Goal: Task Accomplishment & Management: Use online tool/utility

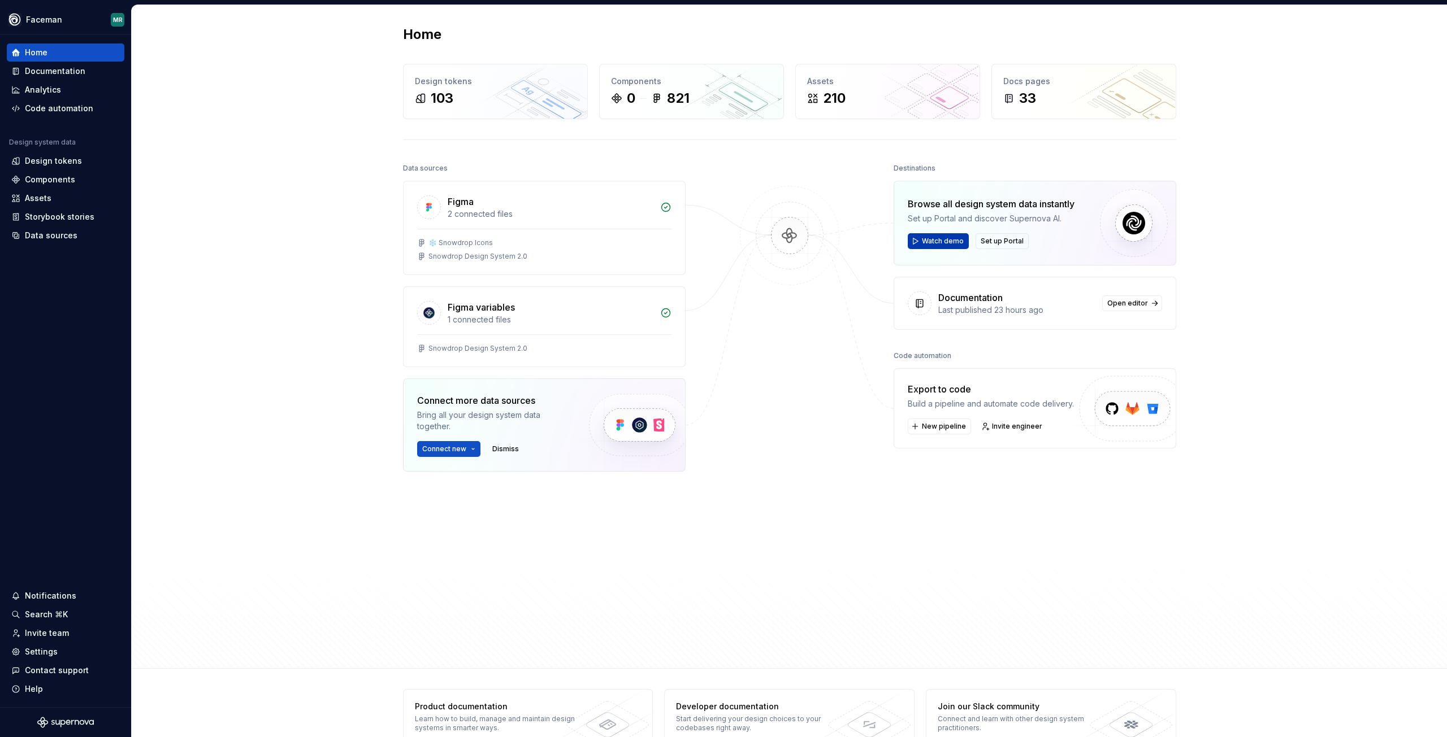
click at [931, 242] on span "Watch demo" at bounding box center [943, 241] width 42 height 9
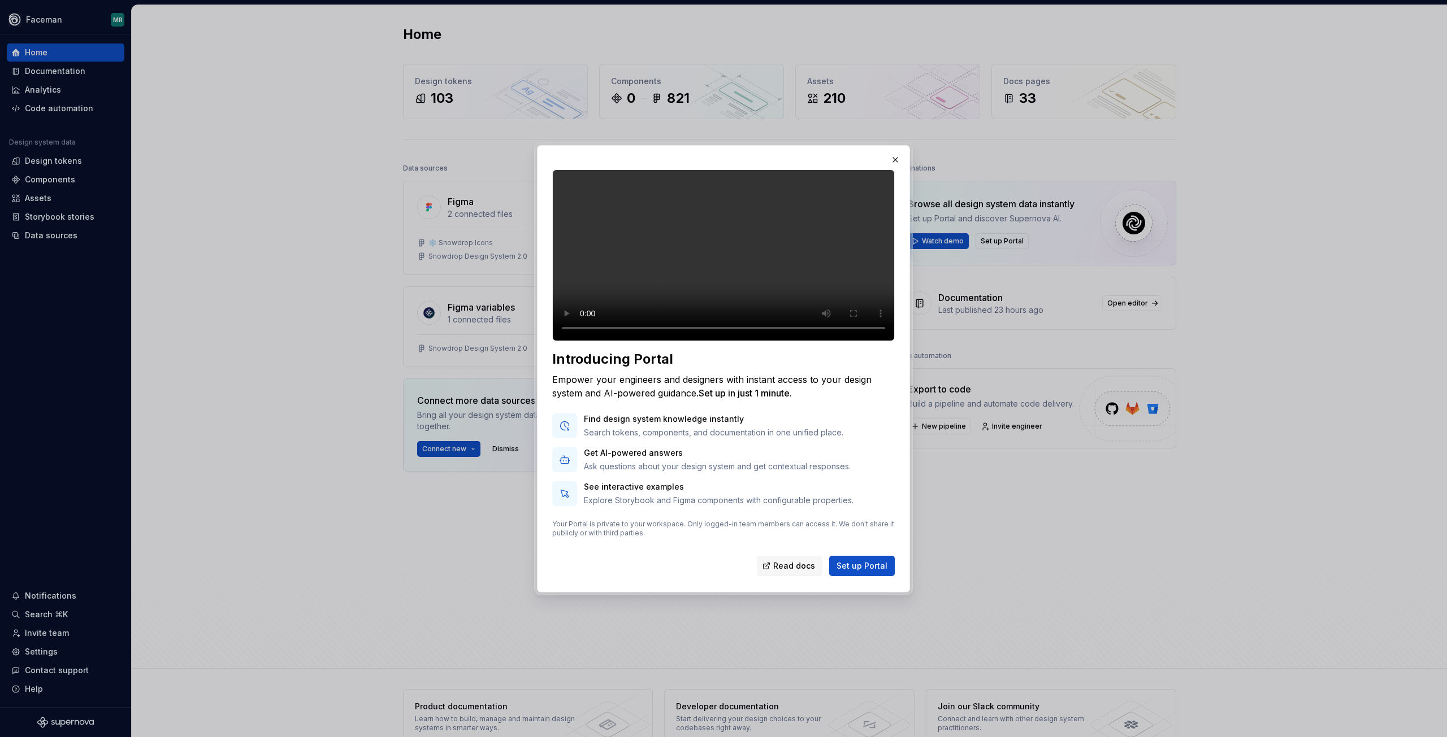
click at [894, 152] on button "button" at bounding box center [895, 160] width 16 height 16
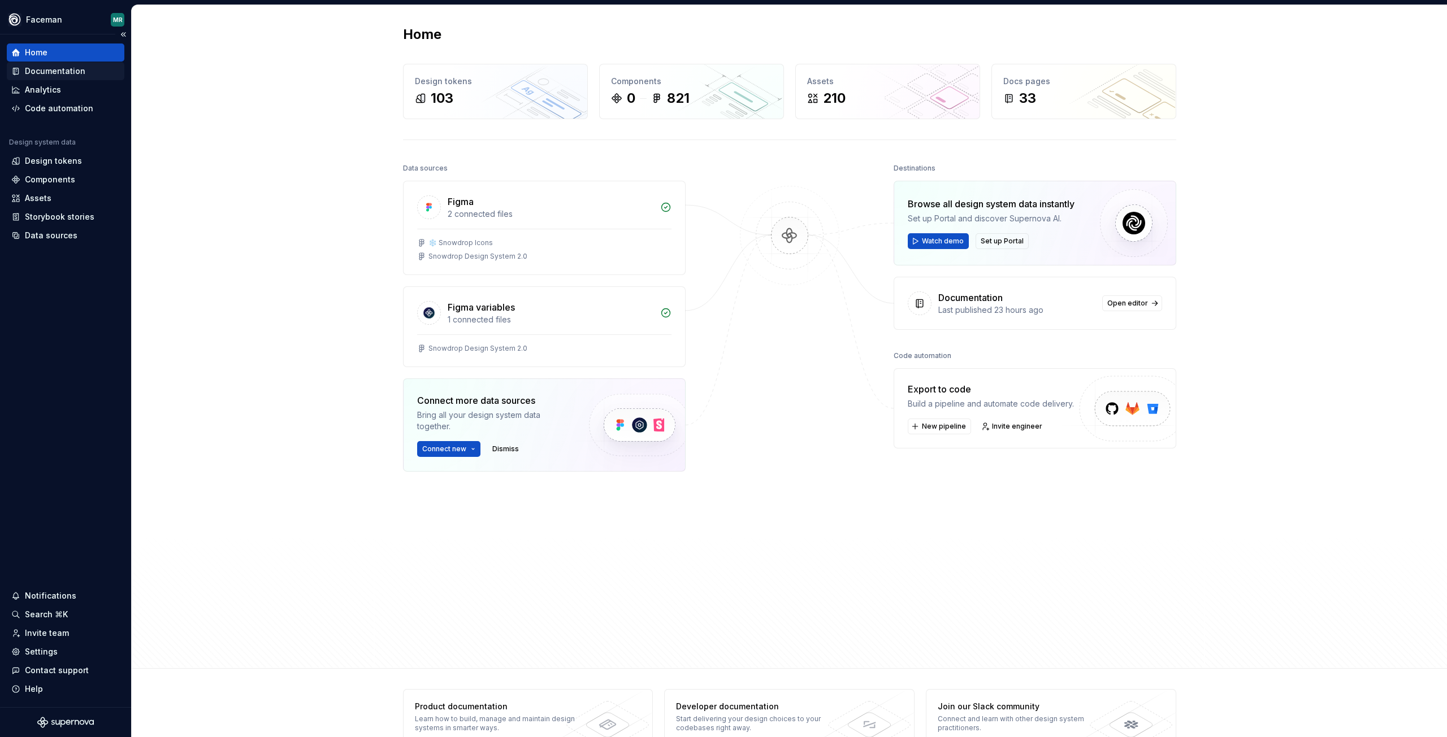
click at [60, 74] on div "Documentation" at bounding box center [55, 71] width 60 height 11
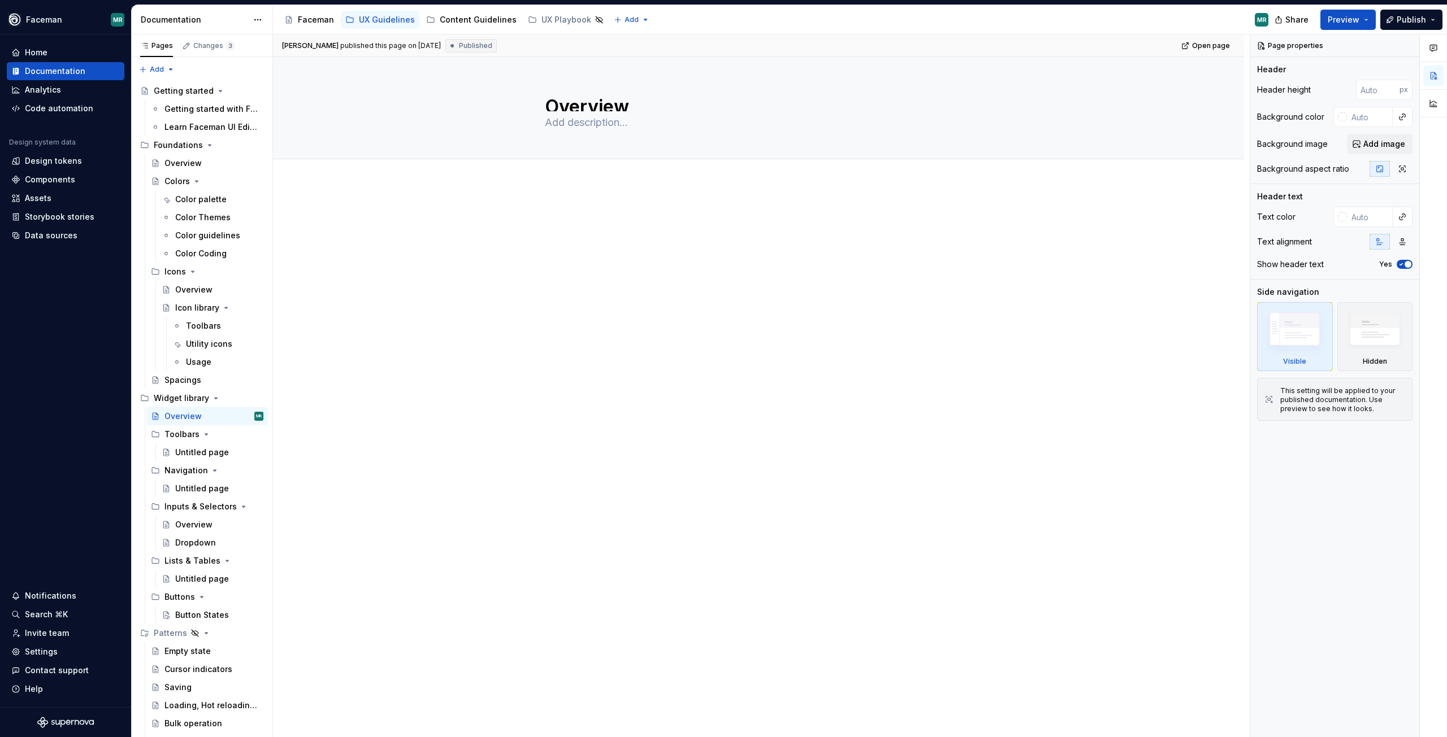
click at [1437, 8] on div "Share Preview Publish" at bounding box center [1362, 19] width 170 height 29
click at [1433, 15] on button "Publish" at bounding box center [1411, 20] width 62 height 20
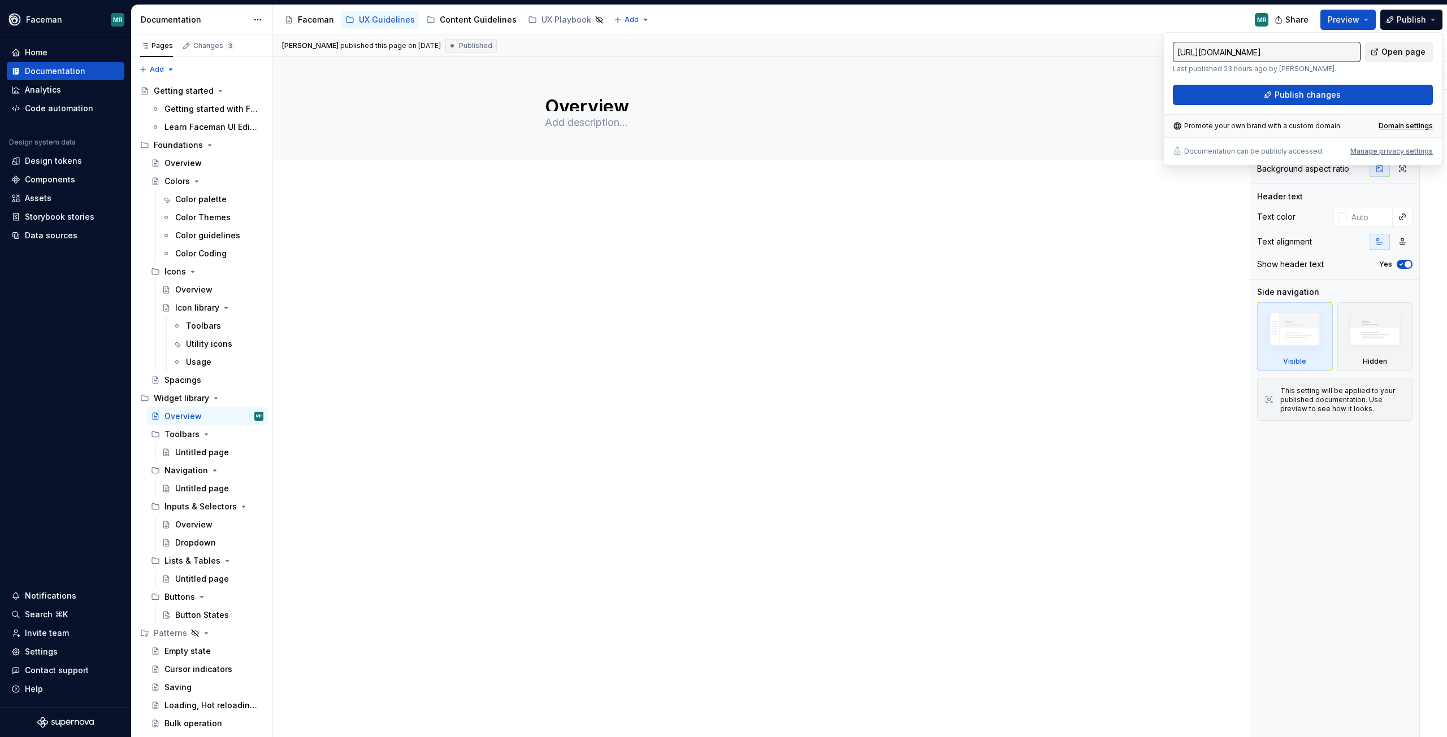
click at [1406, 55] on span "Open page" at bounding box center [1403, 51] width 44 height 11
click at [54, 41] on div "Home Documentation Analytics Code automation Design system data Design tokens C…" at bounding box center [65, 370] width 131 height 673
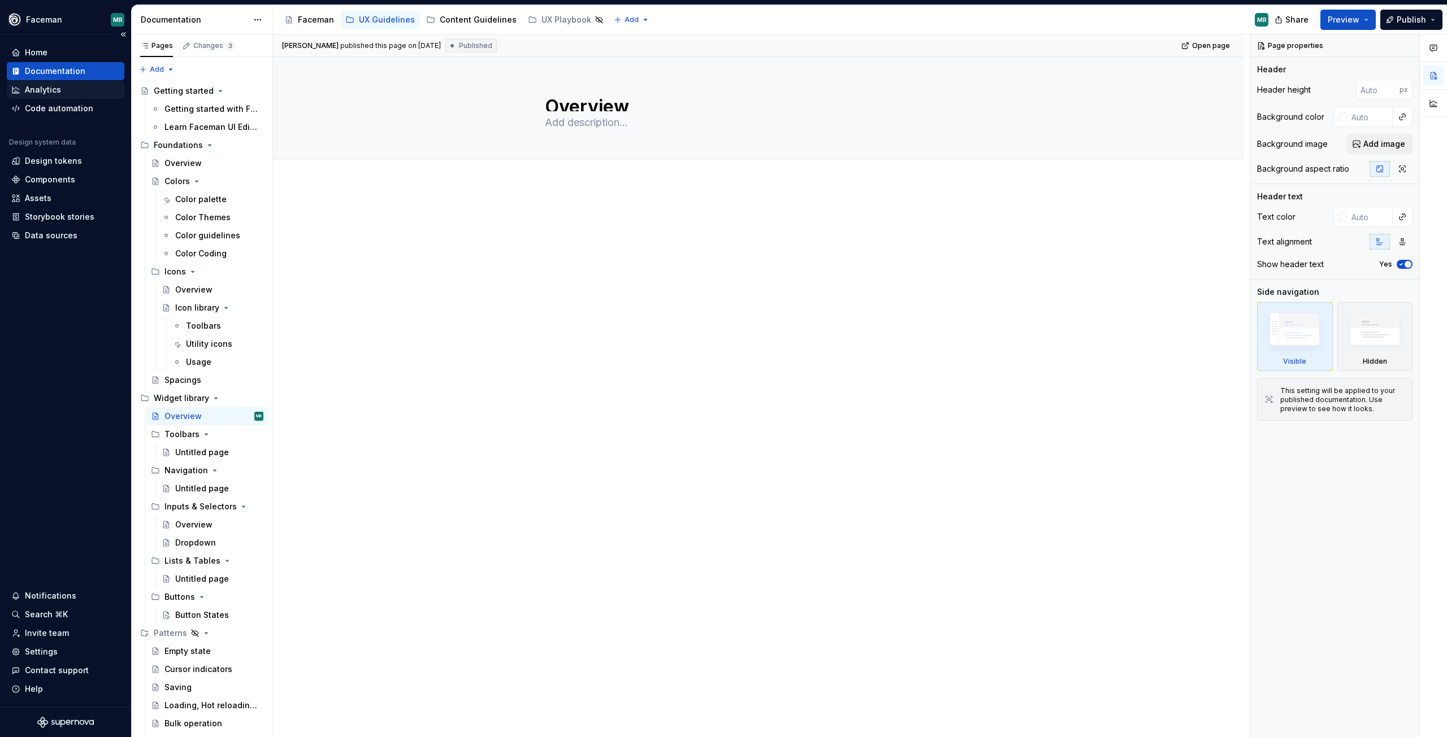
click at [48, 82] on div "Analytics" at bounding box center [66, 90] width 118 height 18
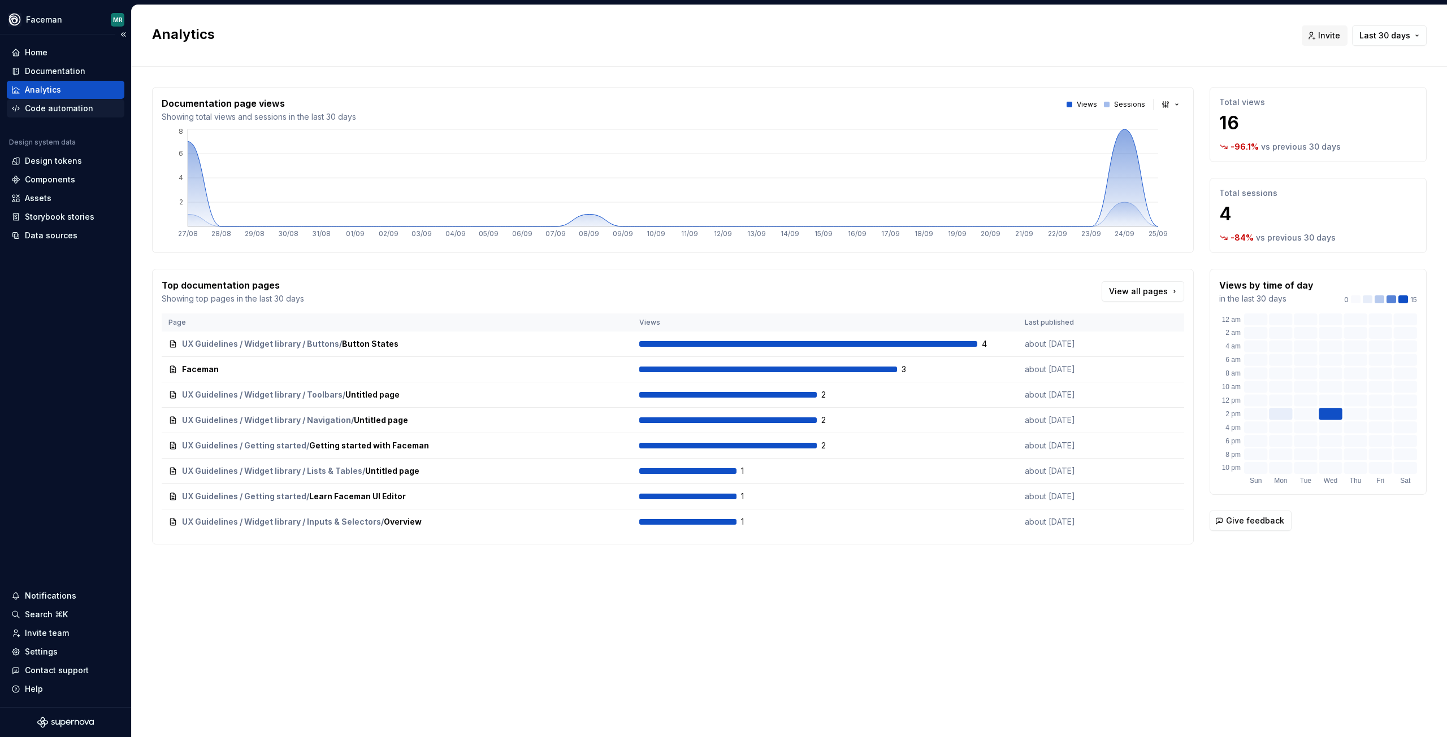
click at [62, 115] on div "Code automation" at bounding box center [66, 108] width 118 height 18
click at [64, 111] on div "Code automation" at bounding box center [59, 108] width 68 height 11
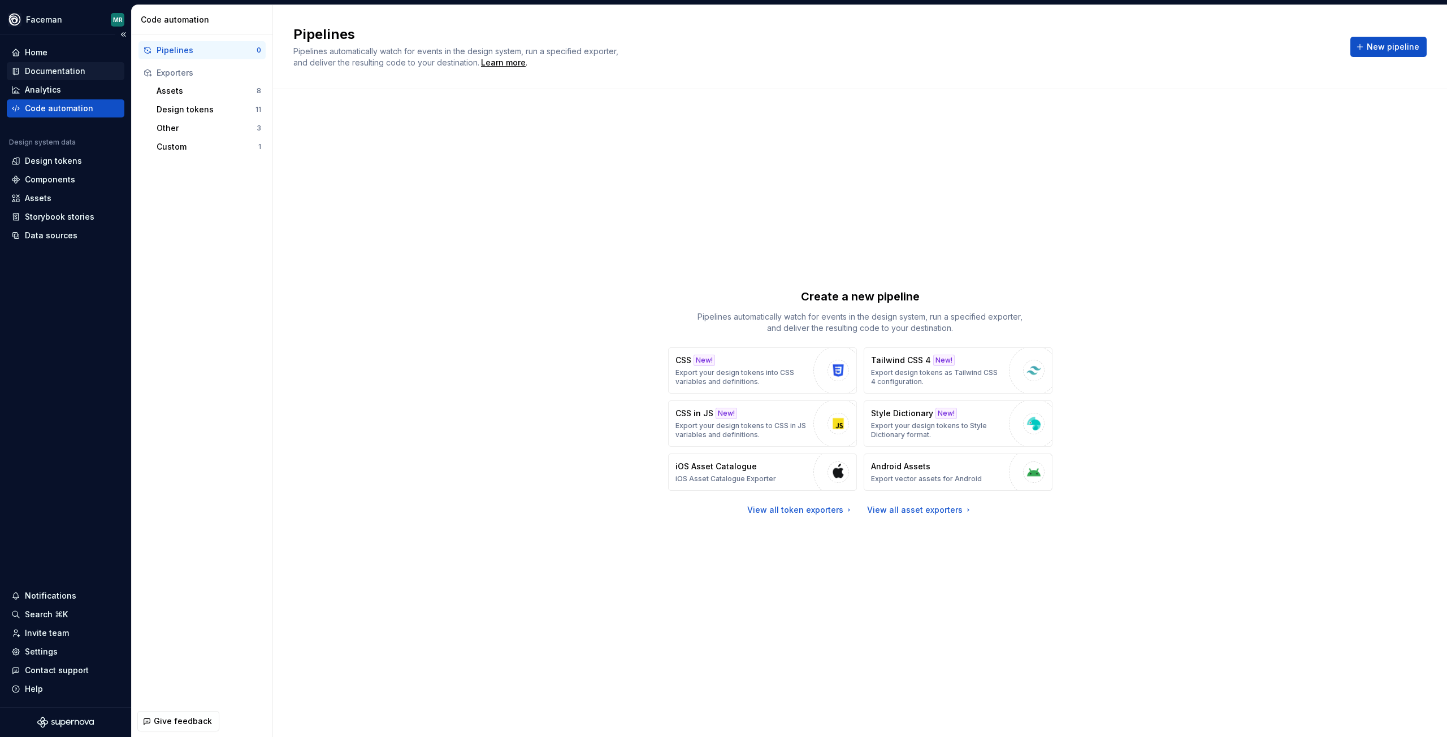
click at [76, 70] on div "Documentation" at bounding box center [55, 71] width 60 height 11
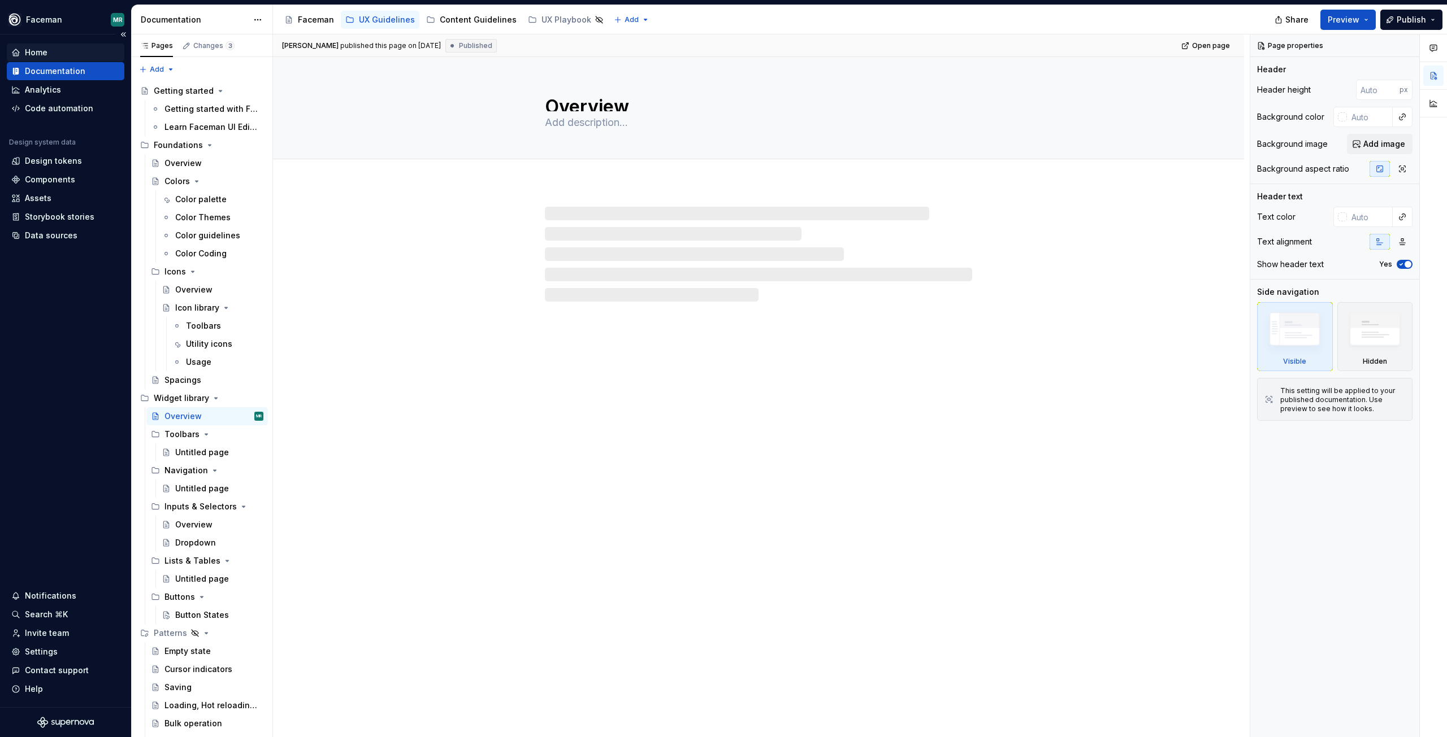
type textarea "*"
click at [58, 49] on div "Home" at bounding box center [65, 52] width 108 height 11
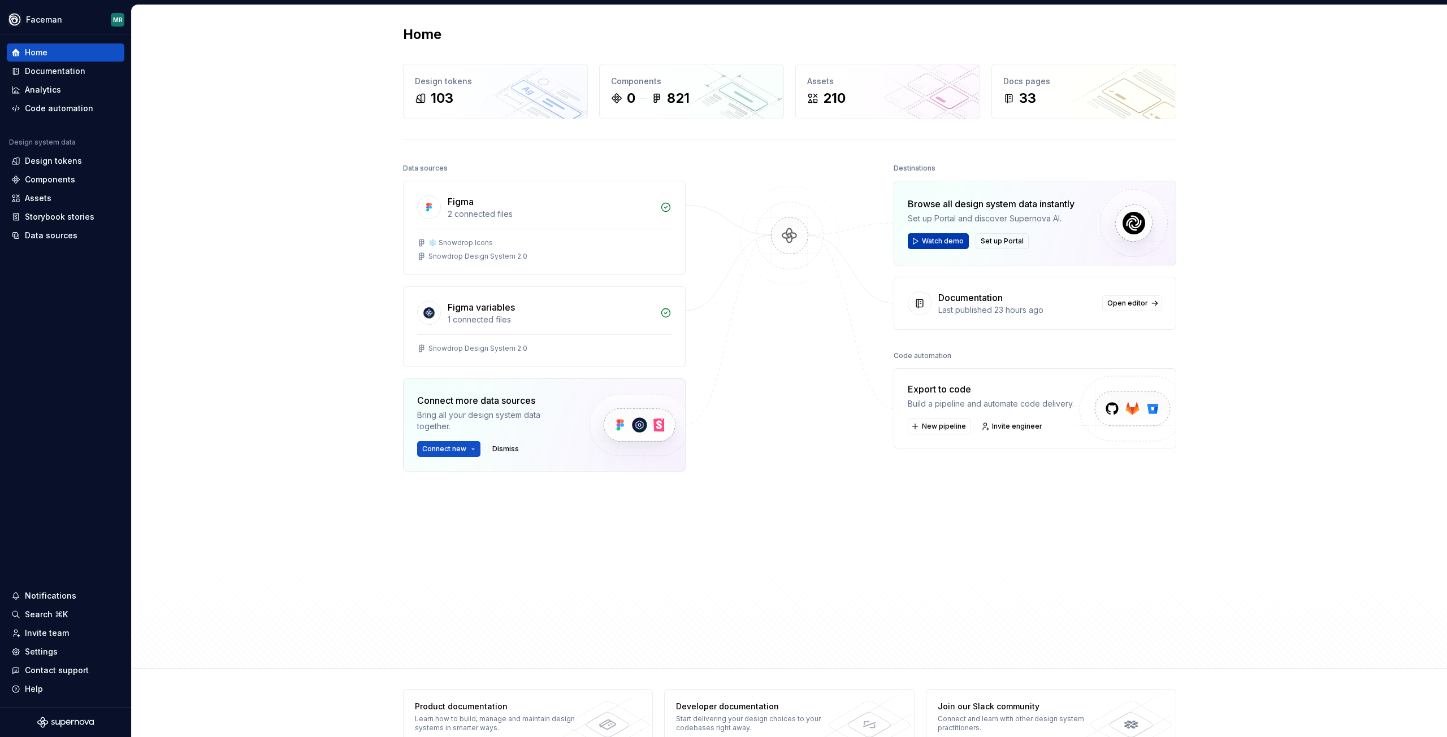
click at [933, 244] on span "Watch demo" at bounding box center [943, 241] width 42 height 9
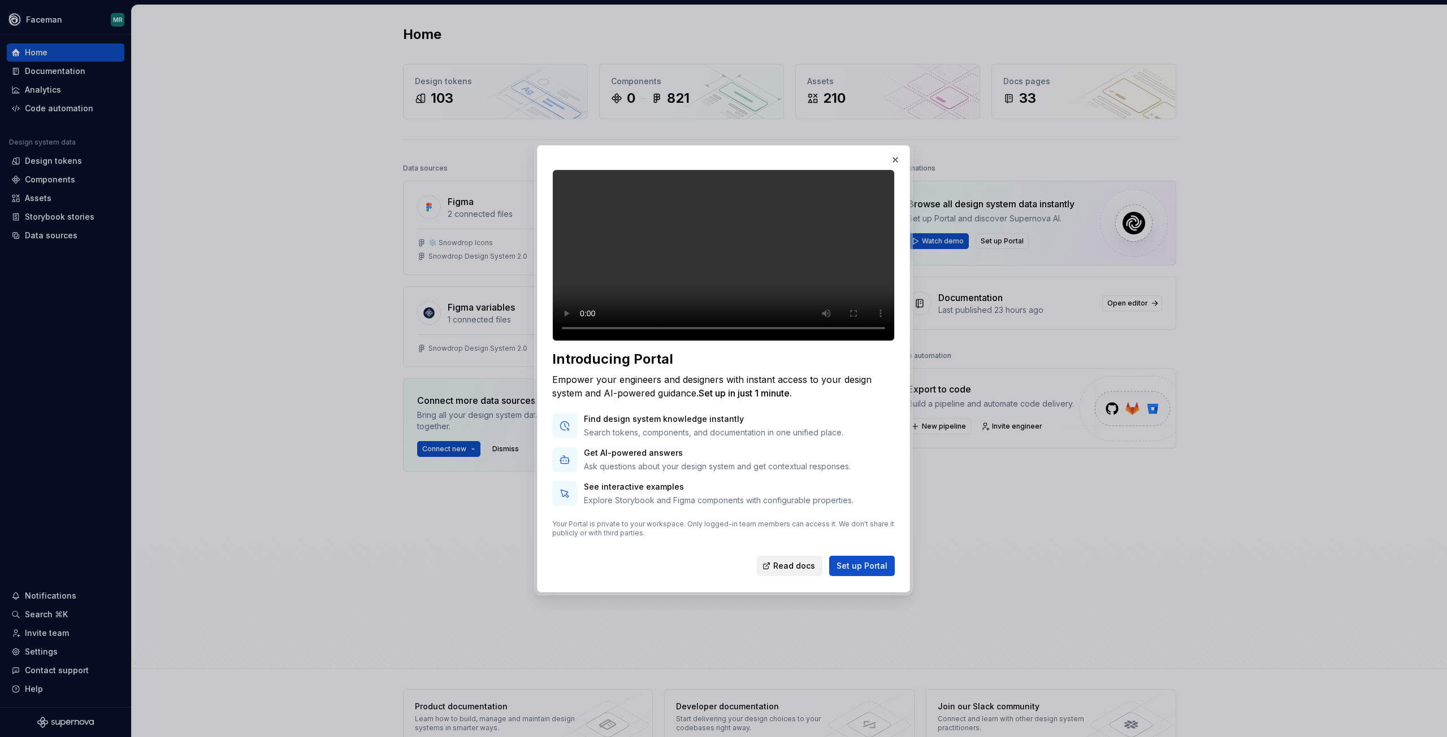
click at [796, 572] on span "Read docs" at bounding box center [794, 566] width 42 height 11
click at [862, 572] on span "Set up Portal" at bounding box center [861, 566] width 51 height 11
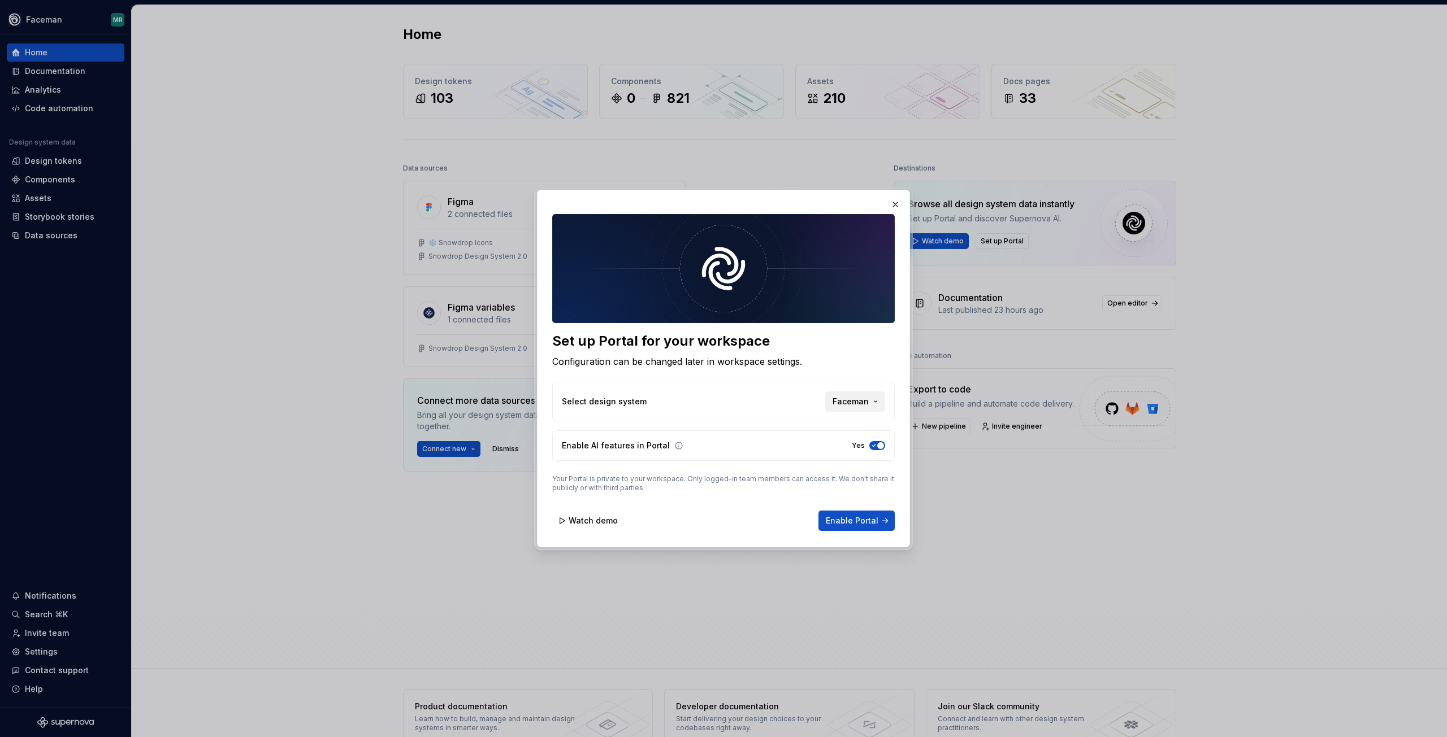
click at [868, 395] on button "Faceman" at bounding box center [855, 402] width 60 height 20
click at [886, 355] on div "Set up Portal for your workspace Configuration can be changed later in workspac…" at bounding box center [723, 368] width 1447 height 737
click at [607, 518] on span "Watch demo" at bounding box center [592, 520] width 49 height 11
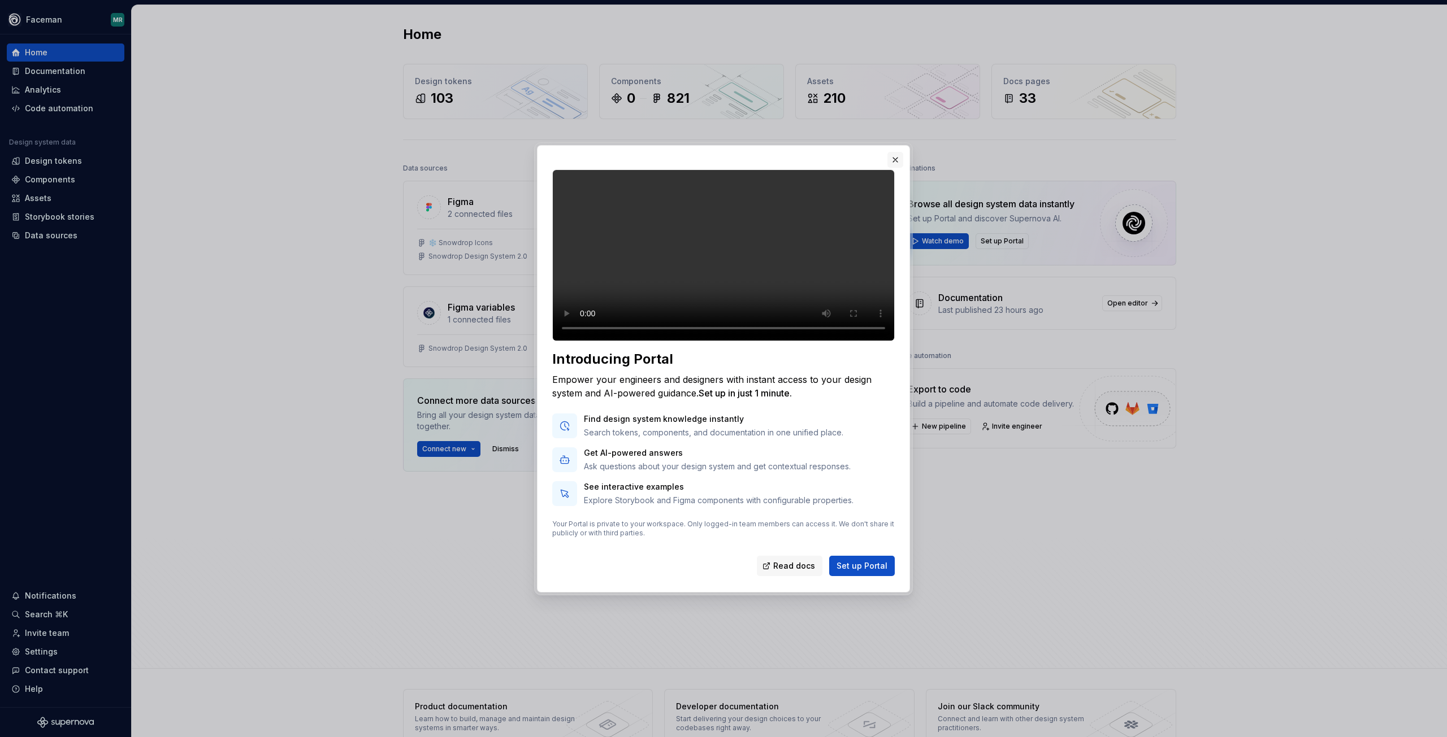
click at [896, 152] on button "button" at bounding box center [895, 160] width 16 height 16
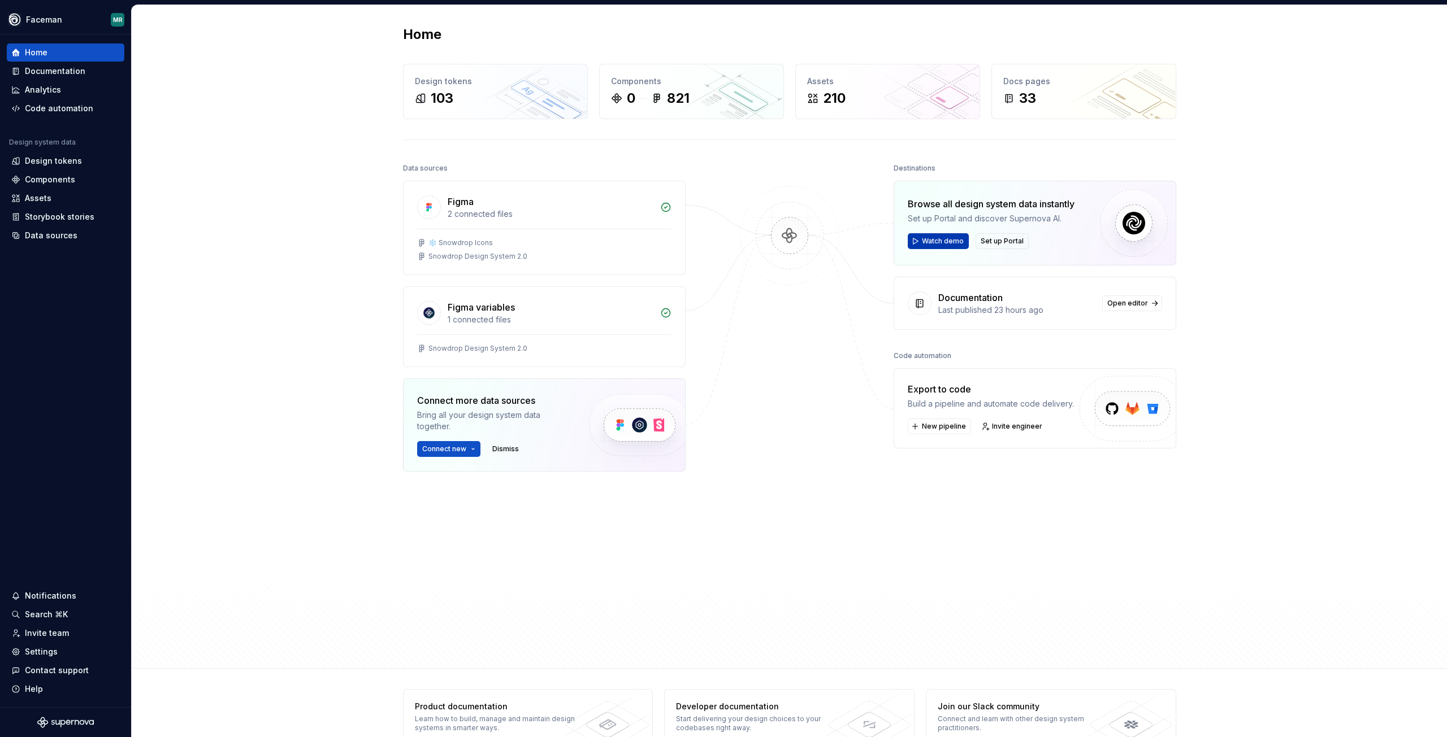
click at [922, 242] on span "Watch demo" at bounding box center [943, 241] width 42 height 9
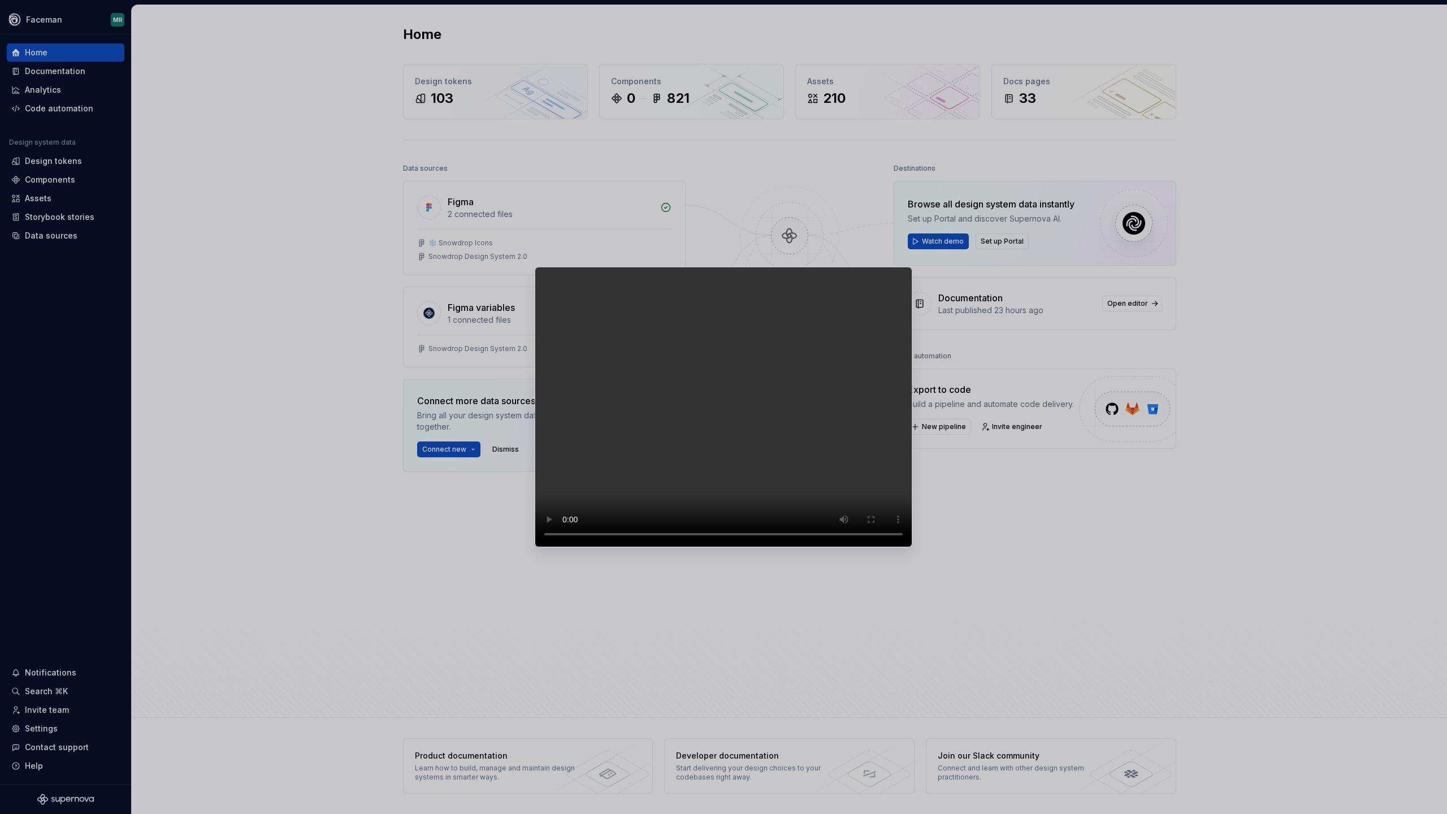
click at [912, 267] on video at bounding box center [723, 407] width 377 height 280
click at [912, 453] on video at bounding box center [723, 407] width 377 height 280
click at [912, 336] on video at bounding box center [723, 407] width 377 height 280
click at [912, 540] on video at bounding box center [723, 407] width 377 height 280
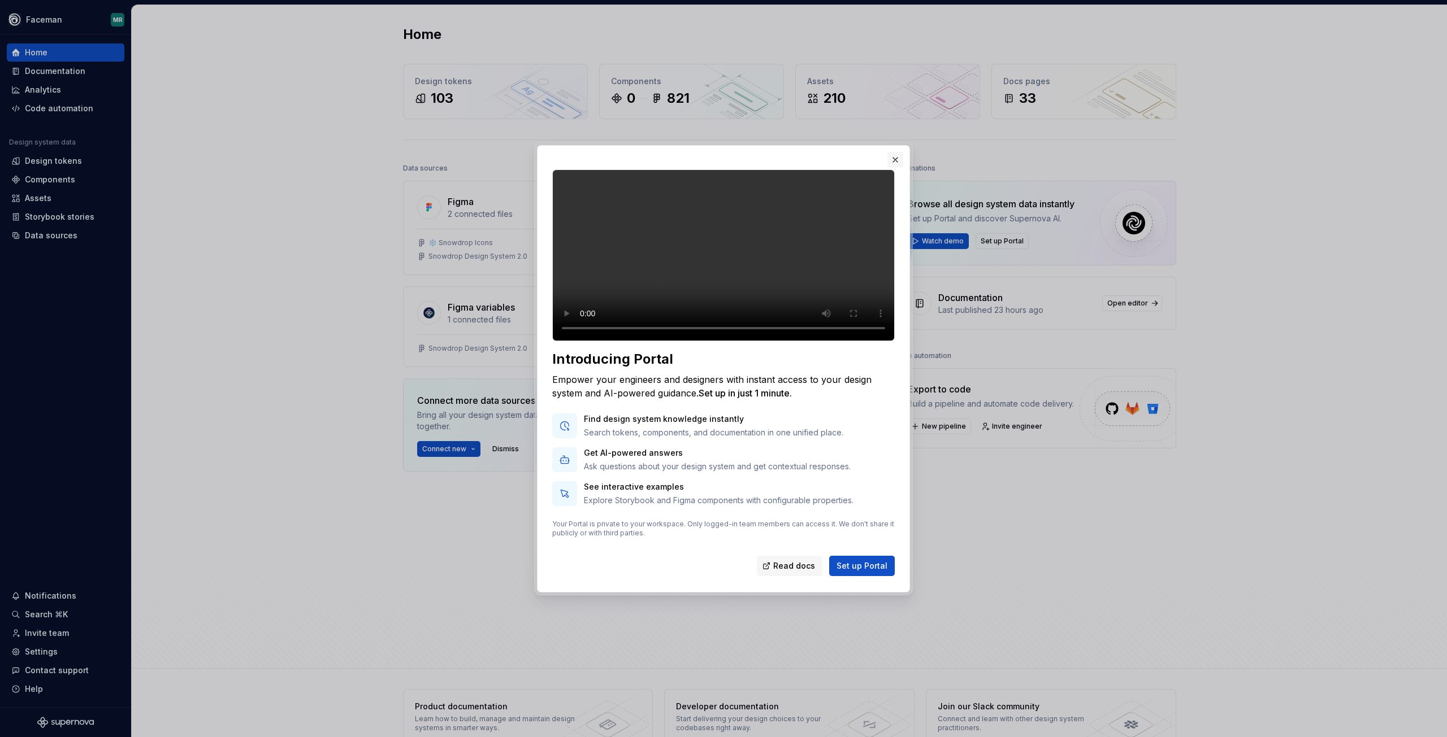
click at [895, 152] on button "button" at bounding box center [895, 160] width 16 height 16
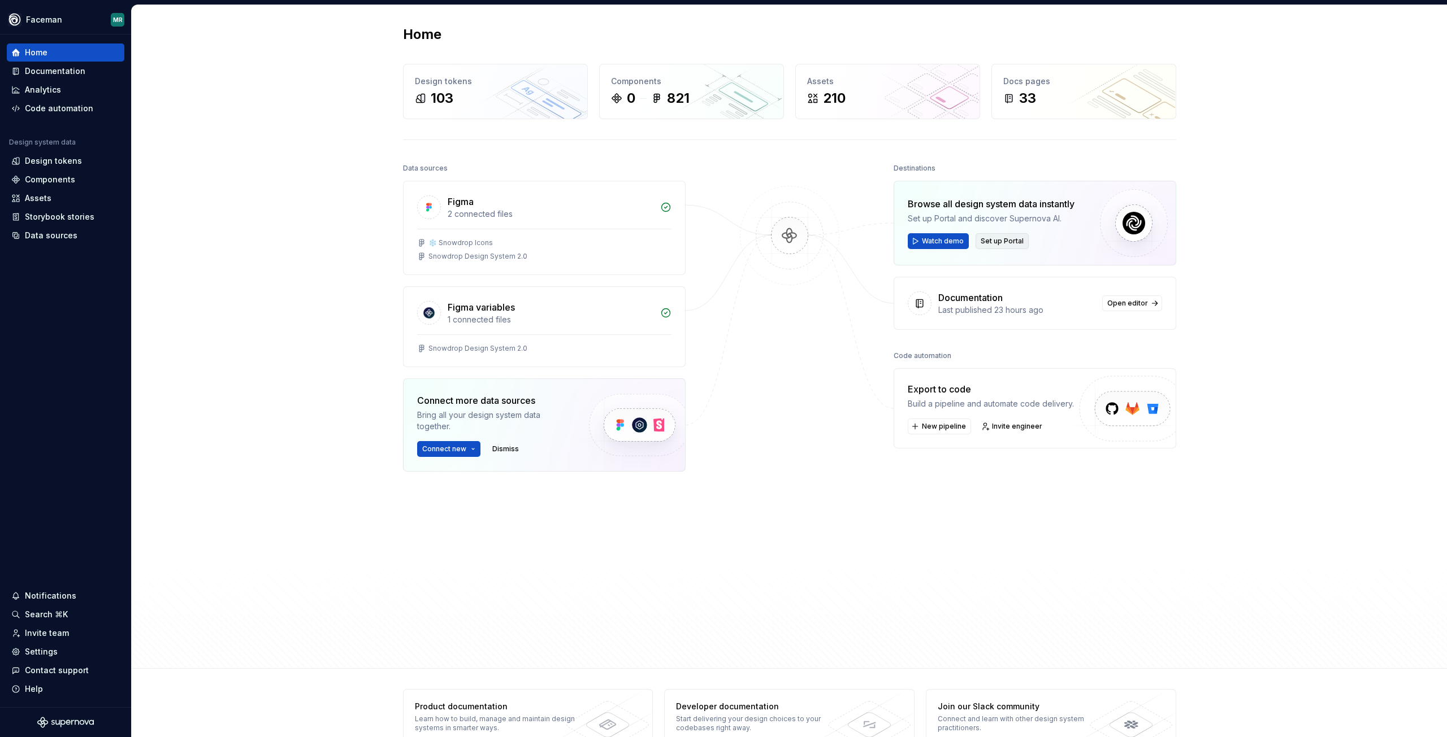
click at [996, 247] on button "Set up Portal" at bounding box center [1001, 241] width 53 height 16
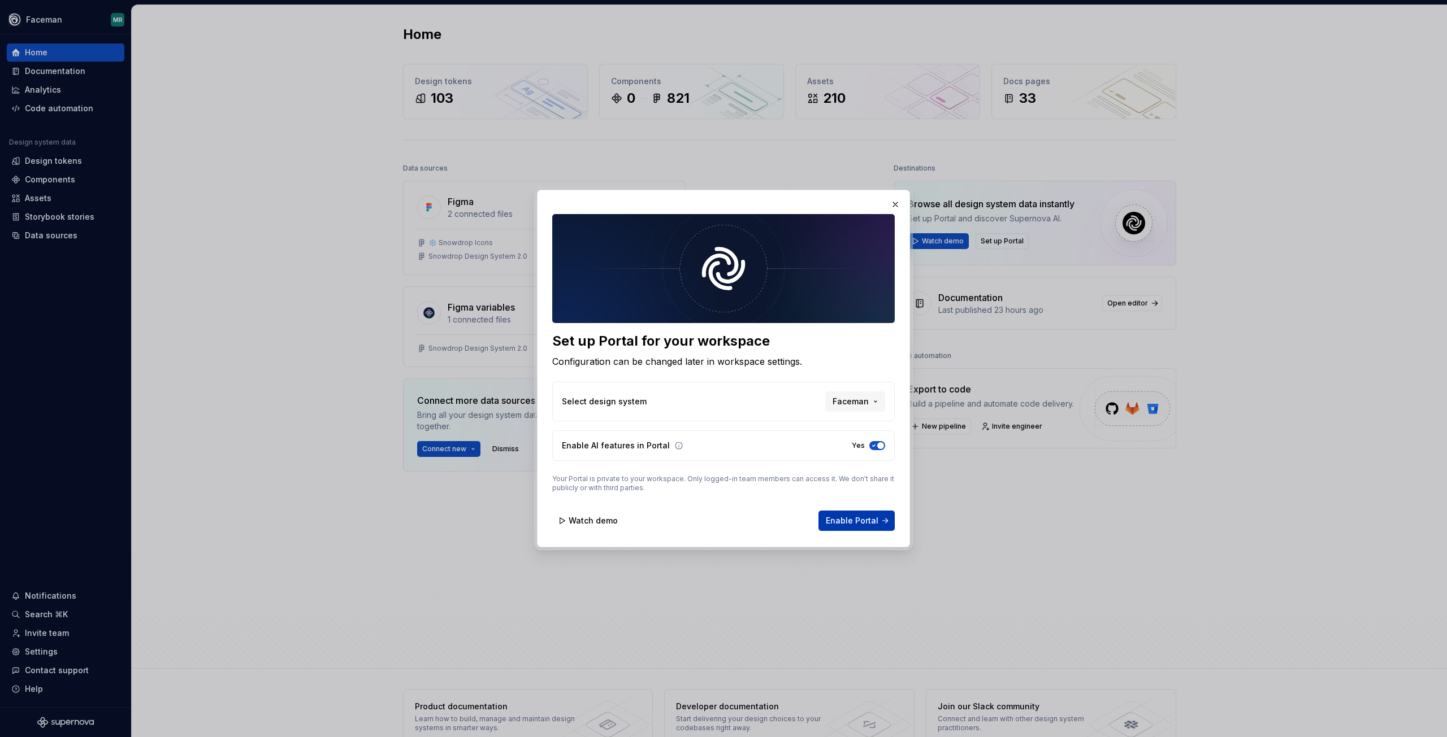
click at [859, 520] on span "Enable Portal" at bounding box center [852, 520] width 53 height 11
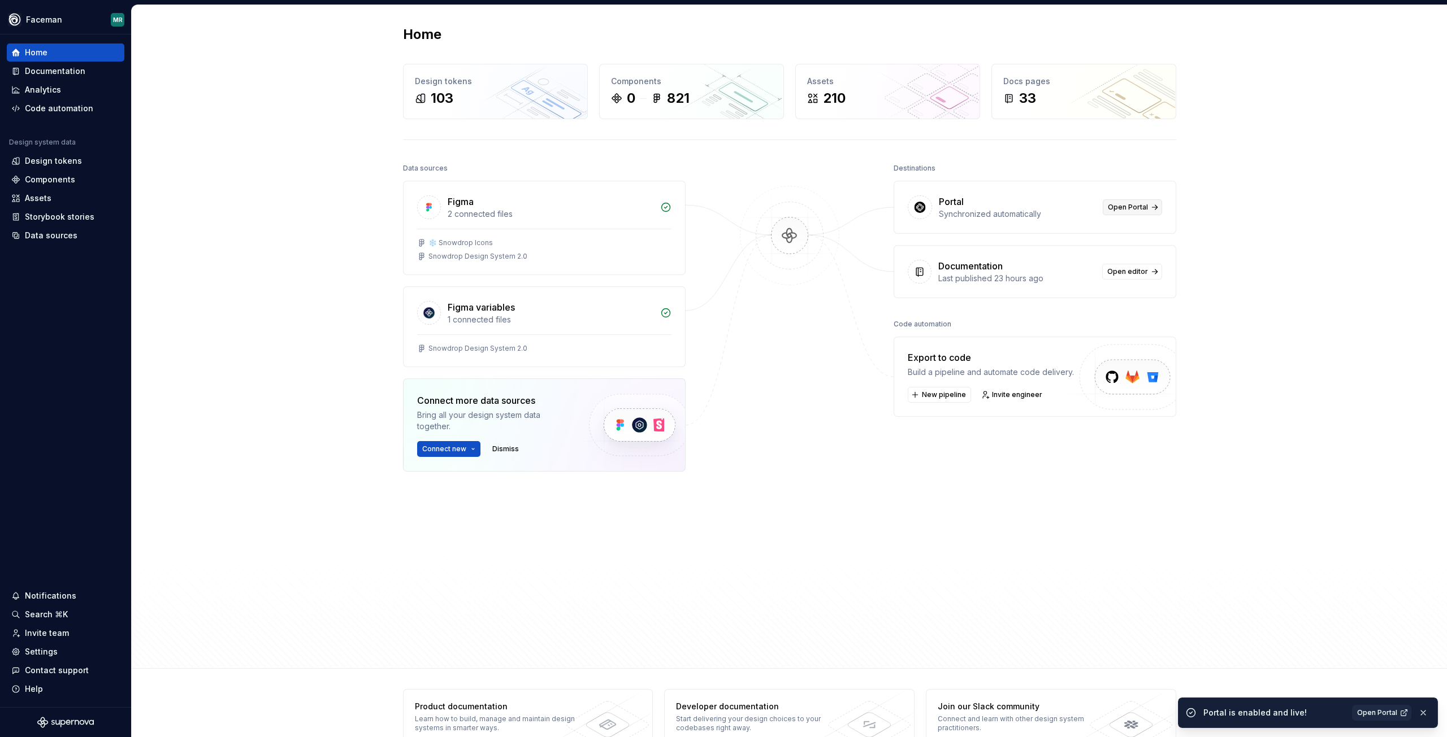
click at [1125, 207] on span "Open Portal" at bounding box center [1127, 207] width 40 height 9
click at [62, 75] on div "Documentation" at bounding box center [55, 71] width 60 height 11
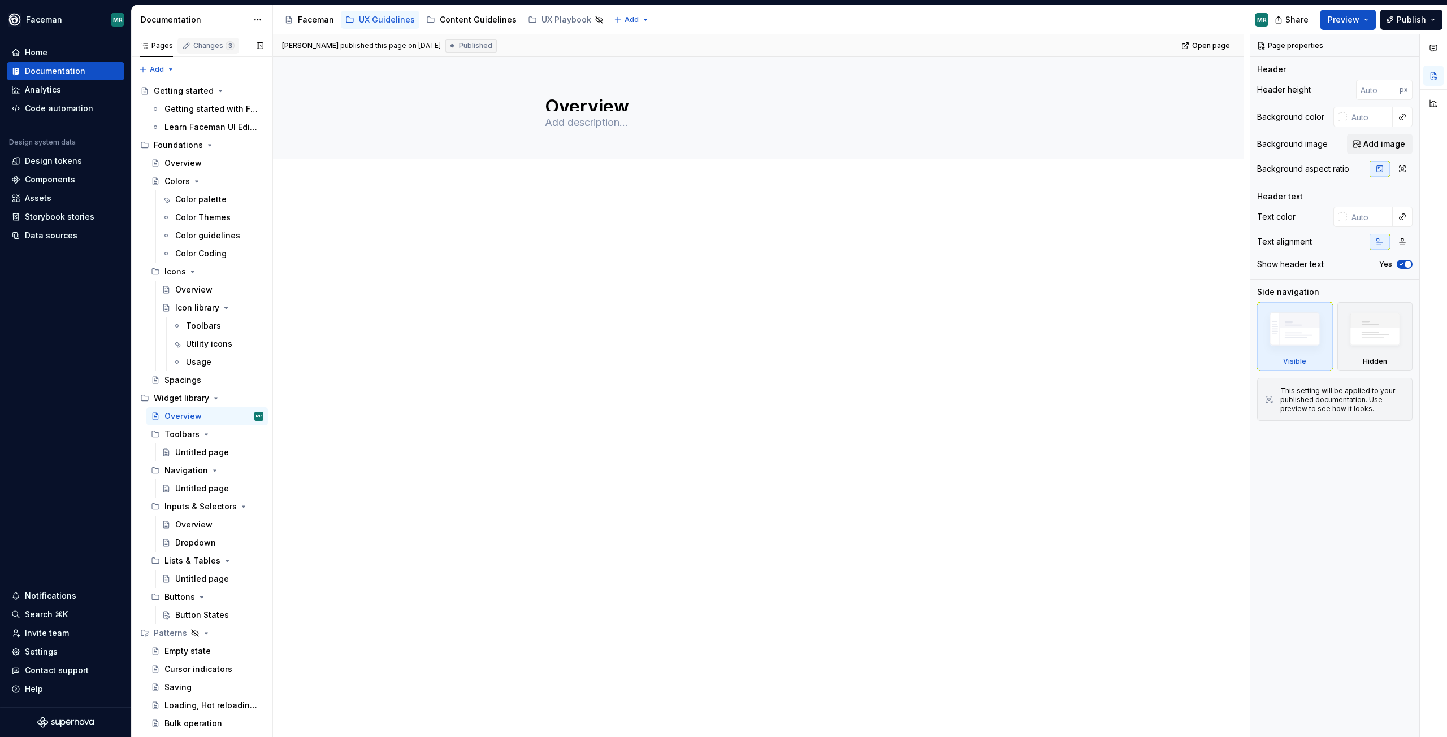
click at [204, 40] on div "Changes 3" at bounding box center [208, 46] width 62 height 16
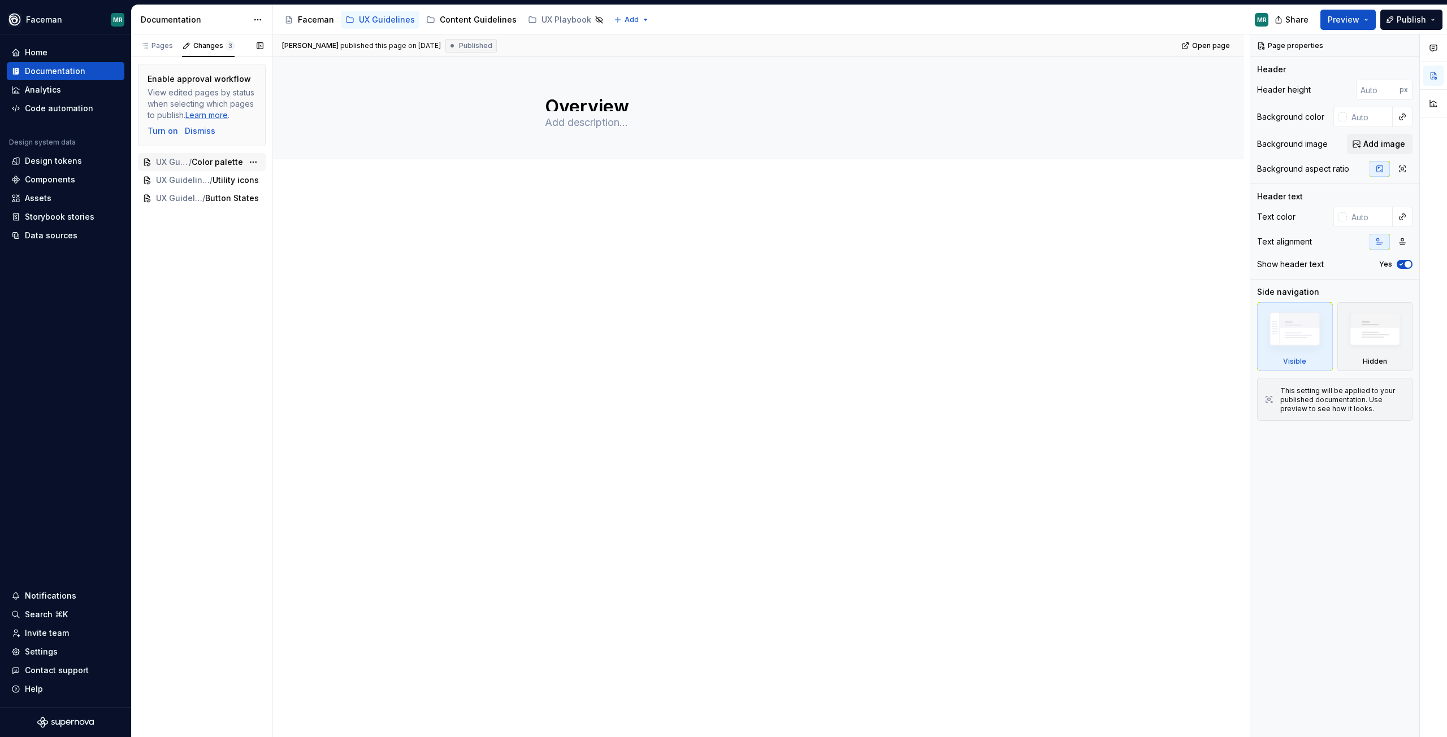
click at [193, 156] on div "UX Guidelines / Foundations / Colors / Color palette" at bounding box center [202, 162] width 128 height 18
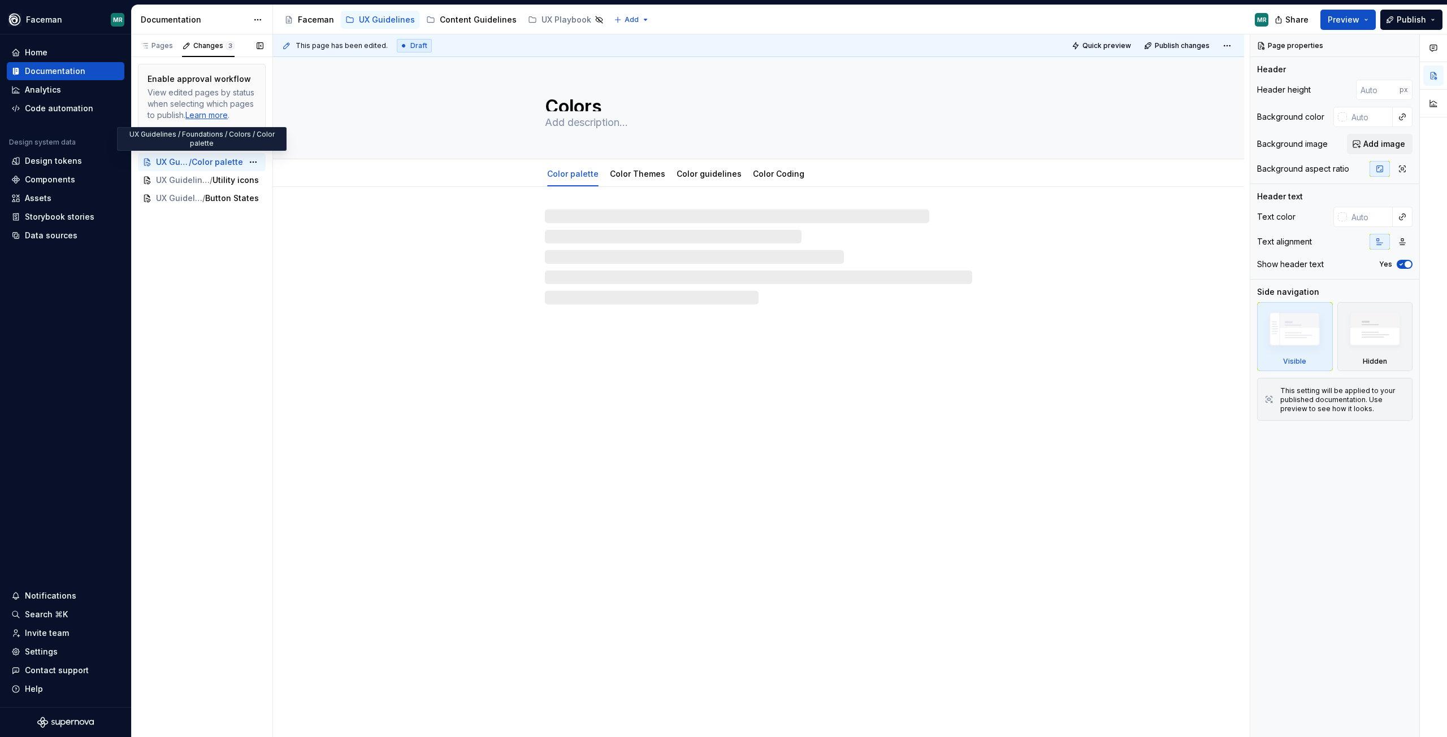
click at [175, 162] on span "UX Guidelines / Foundations / Colors" at bounding box center [172, 162] width 33 height 11
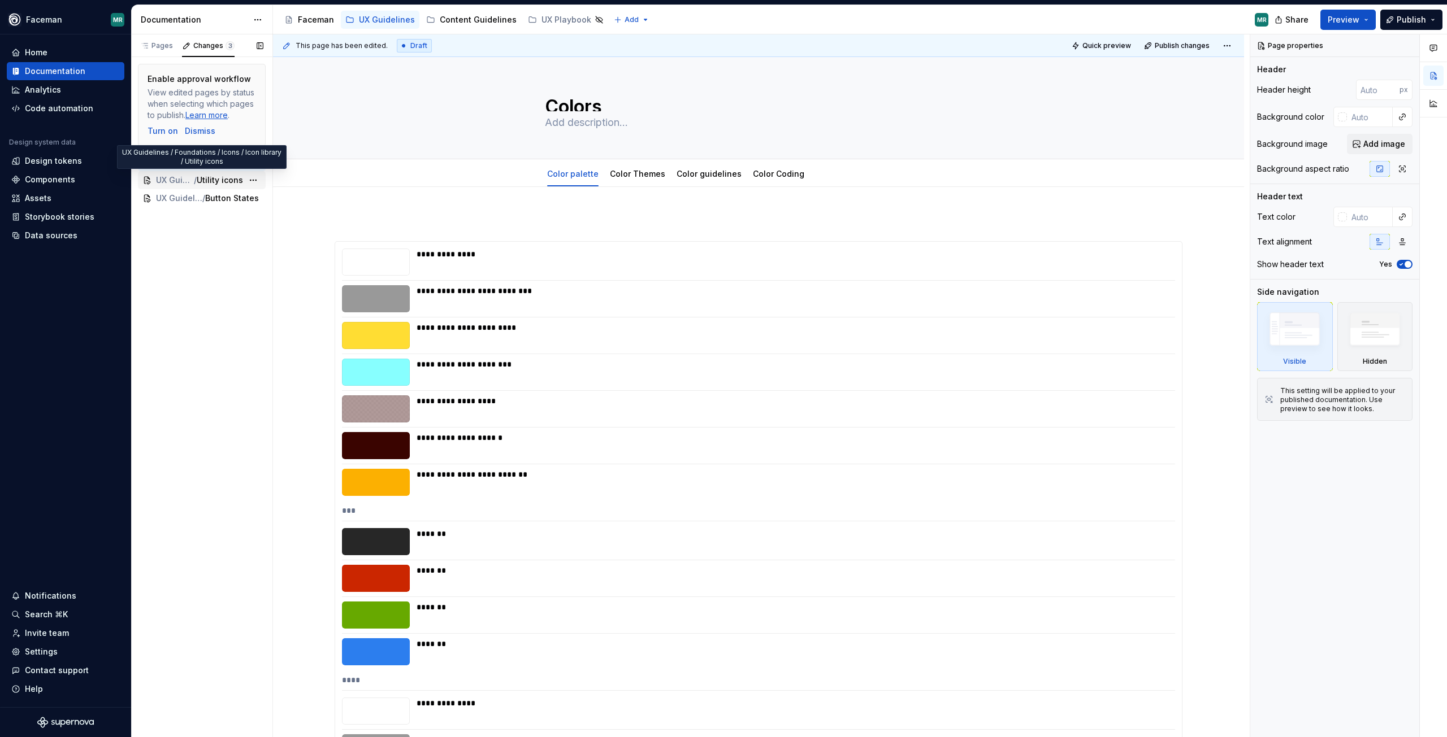
click at [168, 183] on span "UX Guidelines / Foundations / Icons / Icon library" at bounding box center [175, 180] width 38 height 11
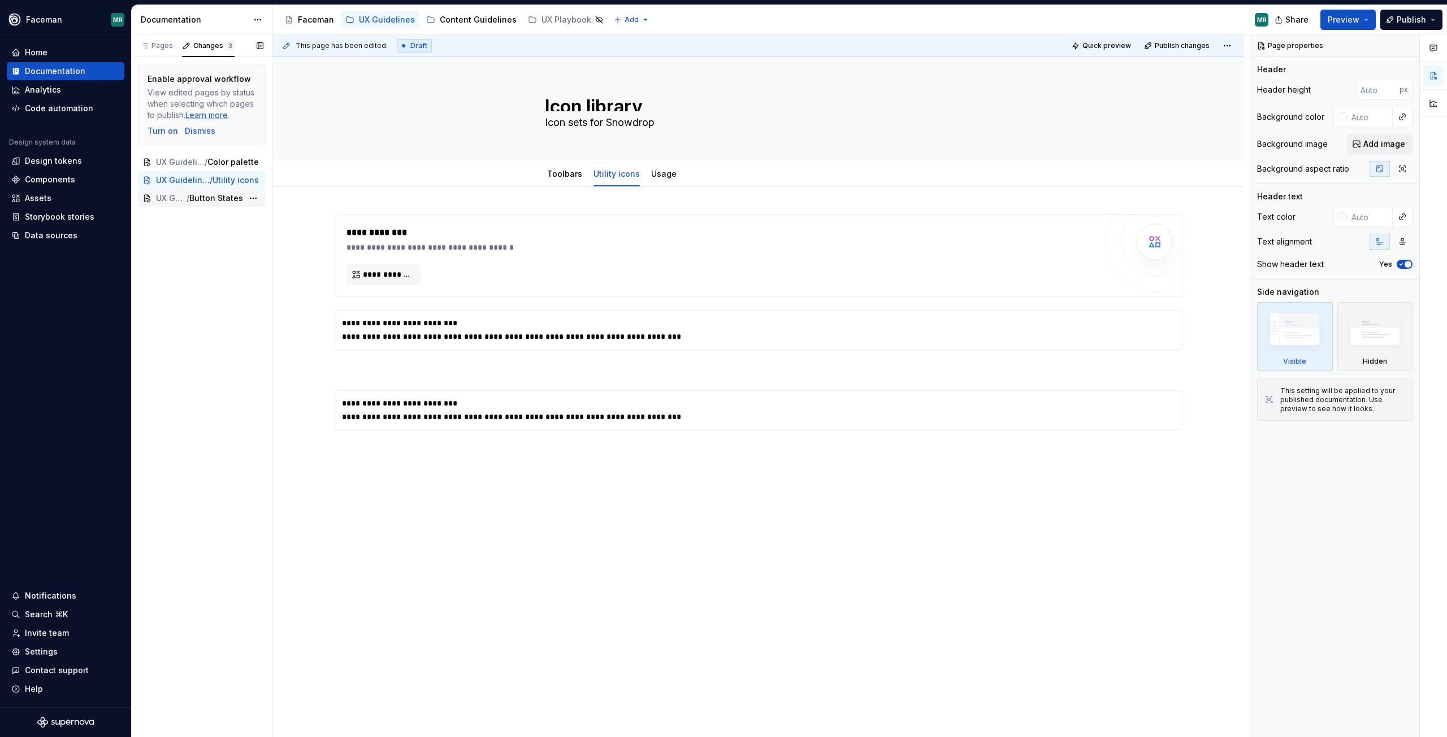
click at [168, 200] on span "UX Guidelines / Widget library / Buttons" at bounding box center [171, 198] width 31 height 11
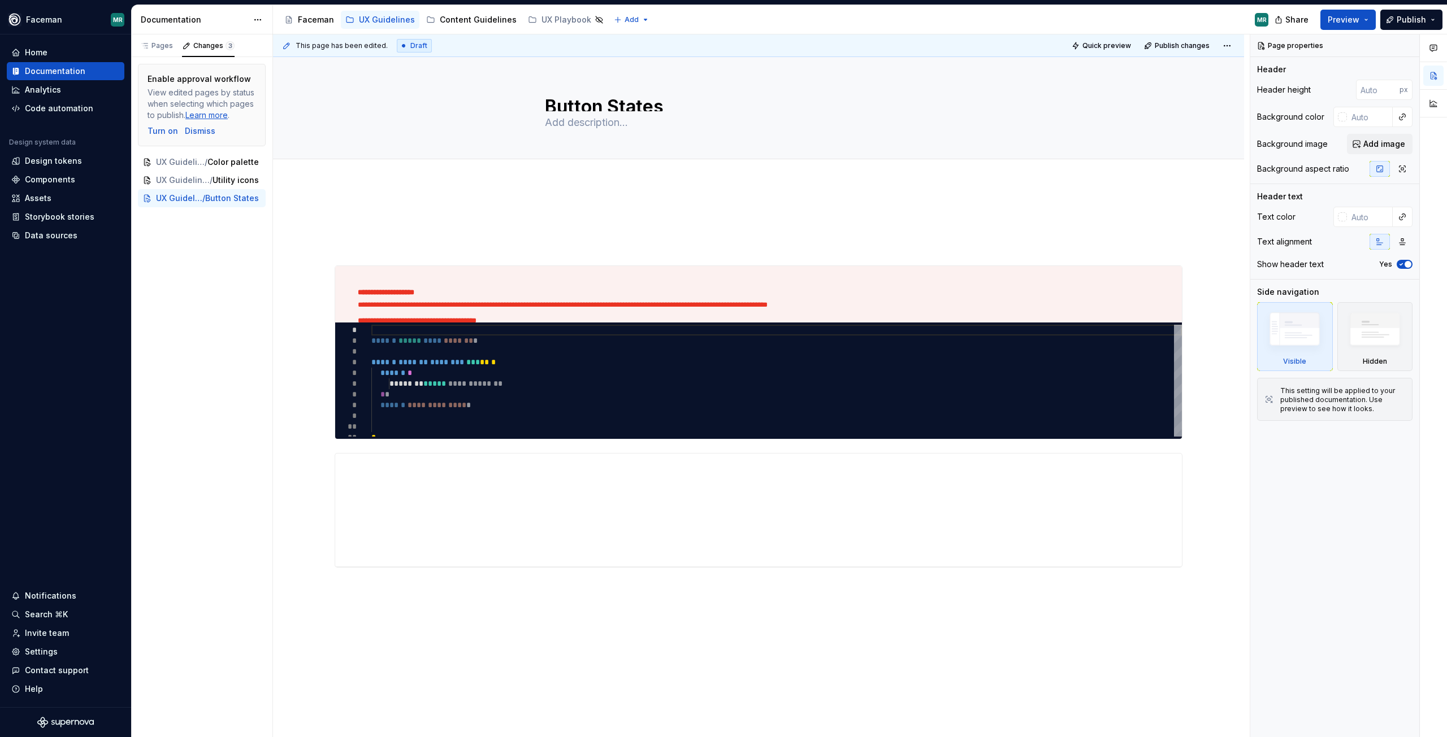
type textarea "*"
